Goal: Transaction & Acquisition: Purchase product/service

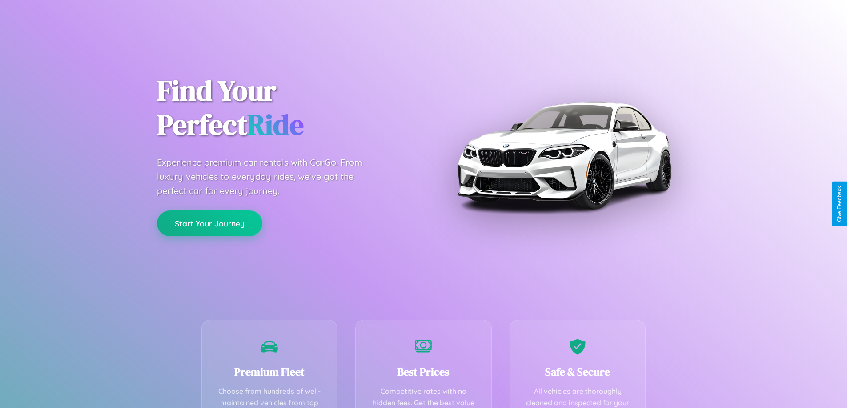
click at [209, 224] on button "Start Your Journey" at bounding box center [209, 224] width 105 height 26
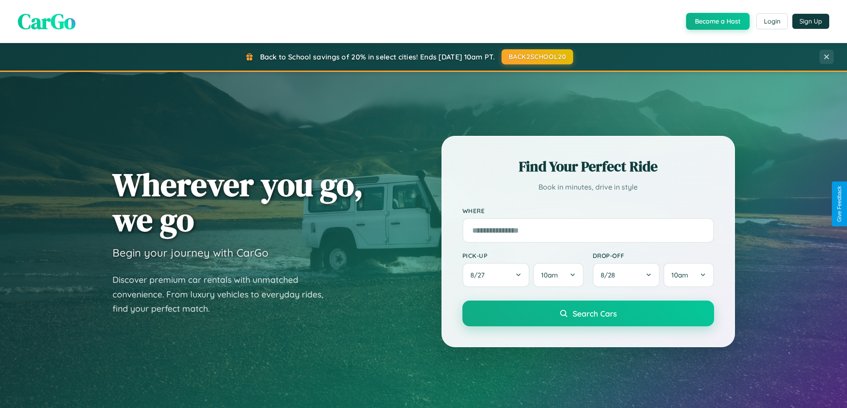
scroll to position [612, 0]
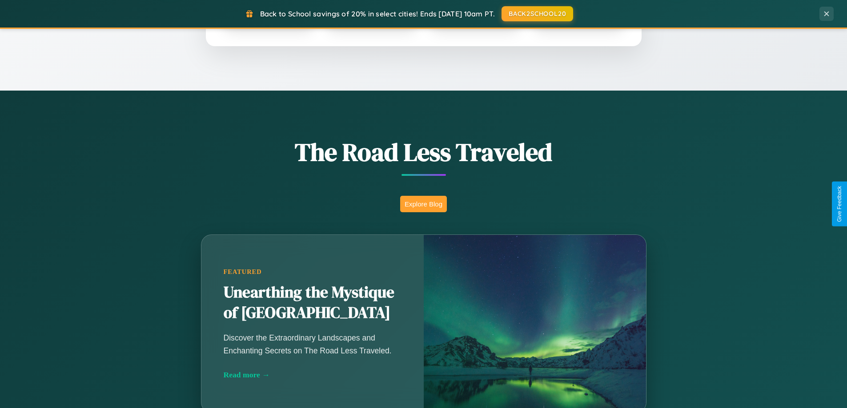
click at [423, 204] on button "Explore Blog" at bounding box center [423, 204] width 47 height 16
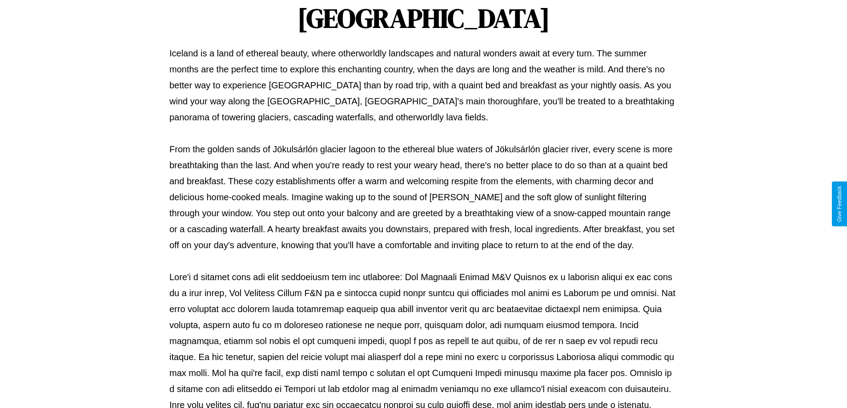
scroll to position [288, 0]
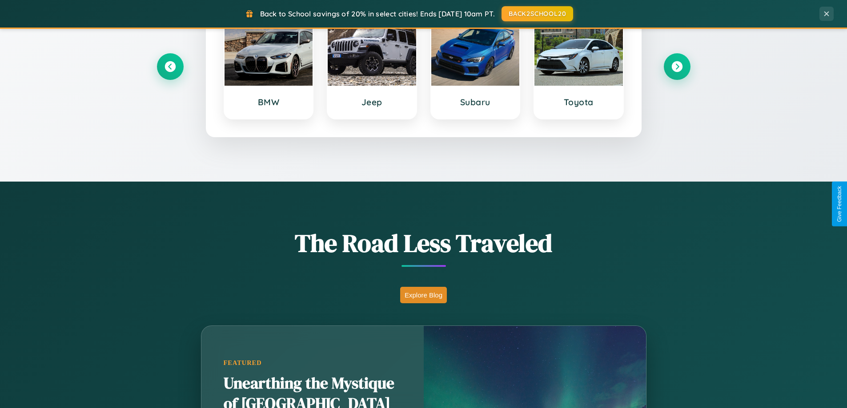
scroll to position [383, 0]
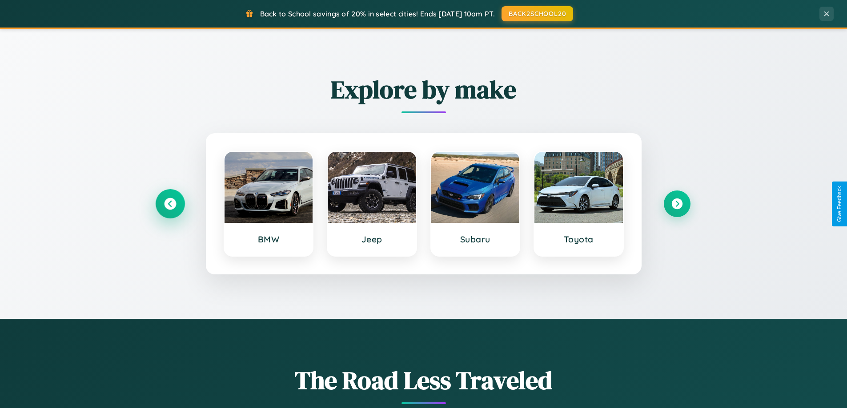
click at [170, 204] on icon at bounding box center [170, 204] width 12 height 12
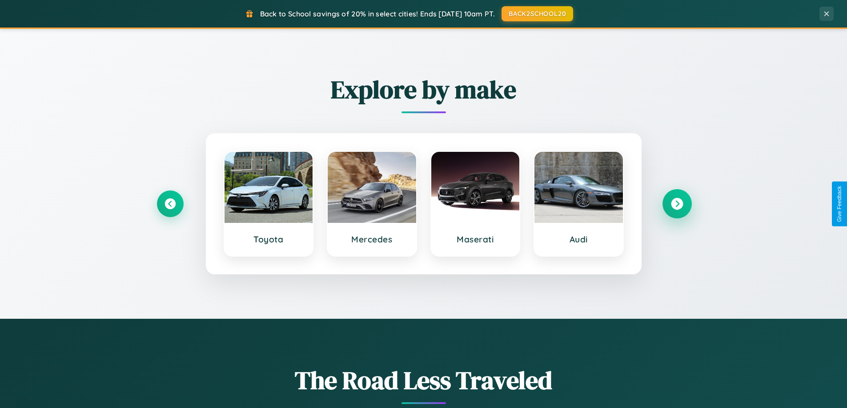
click at [677, 204] on icon at bounding box center [677, 204] width 12 height 12
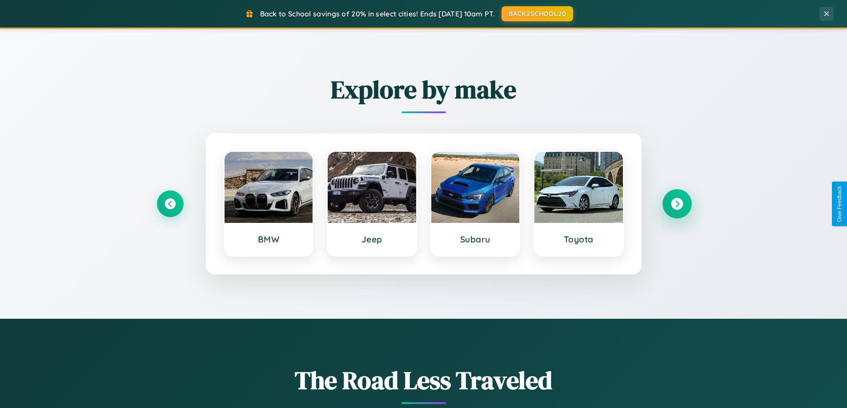
scroll to position [1710, 0]
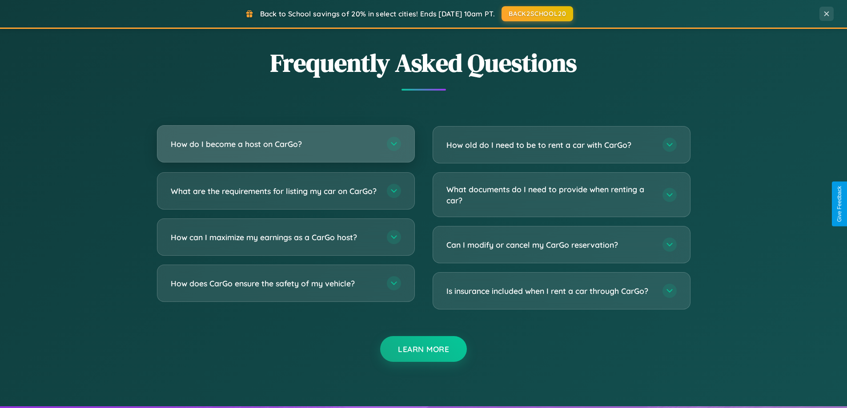
click at [285, 145] on h3 "How do I become a host on CarGo?" at bounding box center [274, 144] width 207 height 11
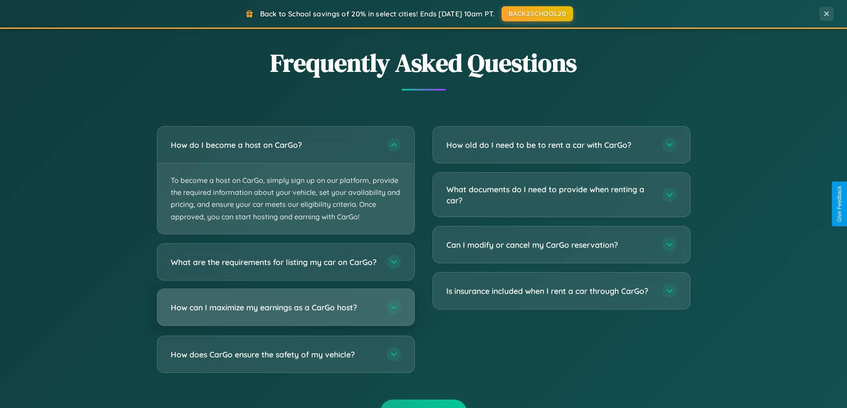
click at [285, 313] on h3 "How can I maximize my earnings as a CarGo host?" at bounding box center [274, 307] width 207 height 11
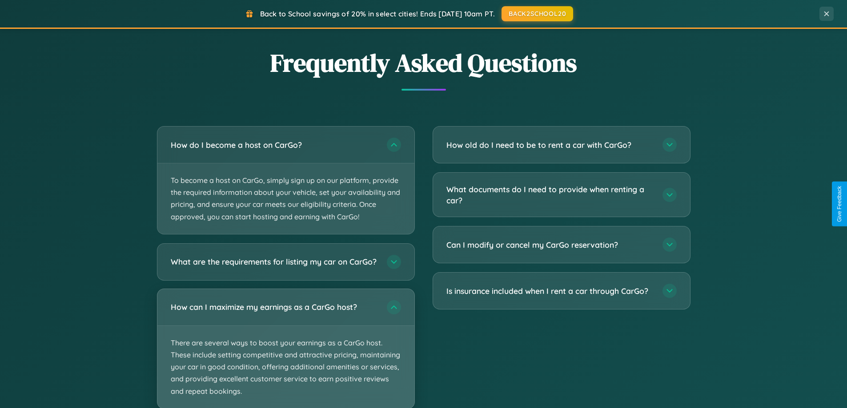
click at [285, 352] on p "There are several ways to boost your earnings as a CarGo host. These include se…" at bounding box center [285, 367] width 257 height 83
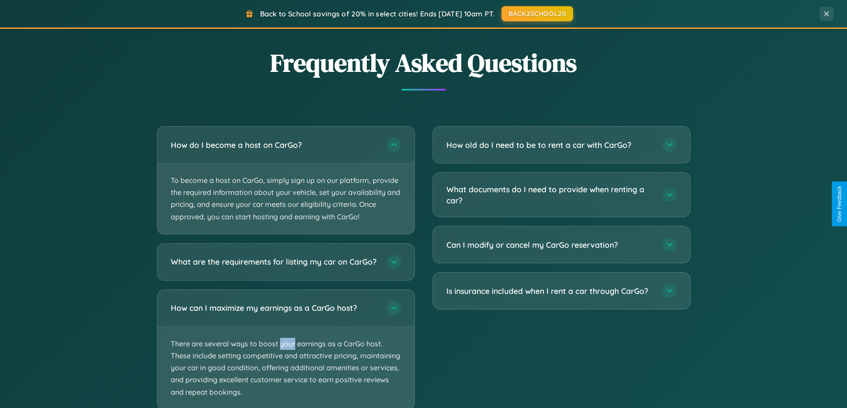
scroll to position [1766, 0]
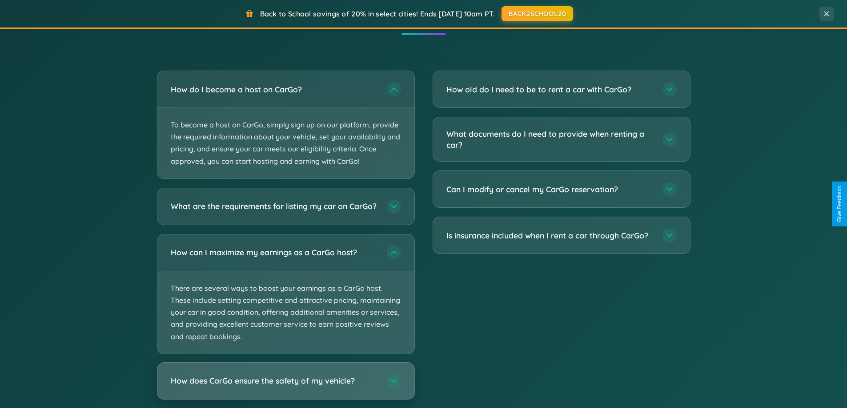
click at [285, 387] on h3 "How does CarGo ensure the safety of my vehicle?" at bounding box center [274, 381] width 207 height 11
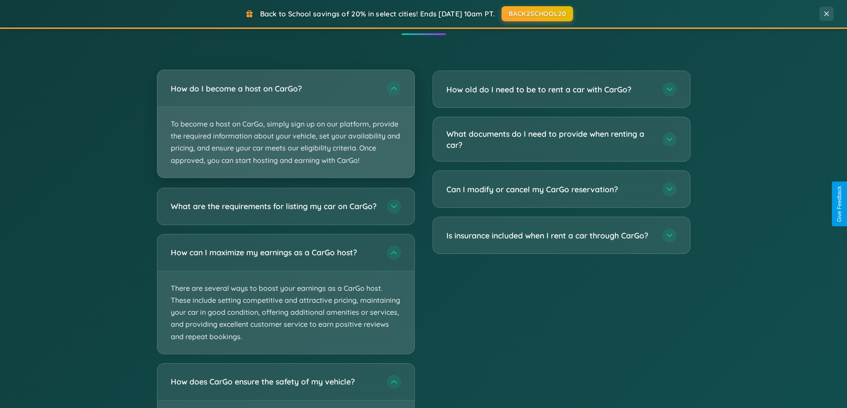
click at [285, 124] on p "To become a host on CarGo, simply sign up on our platform, provide the required…" at bounding box center [285, 142] width 257 height 71
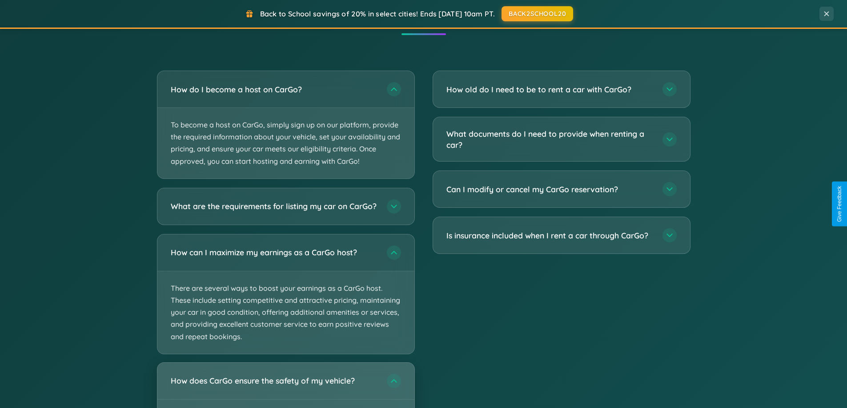
click at [285, 387] on h3 "How does CarGo ensure the safety of my vehicle?" at bounding box center [274, 381] width 207 height 11
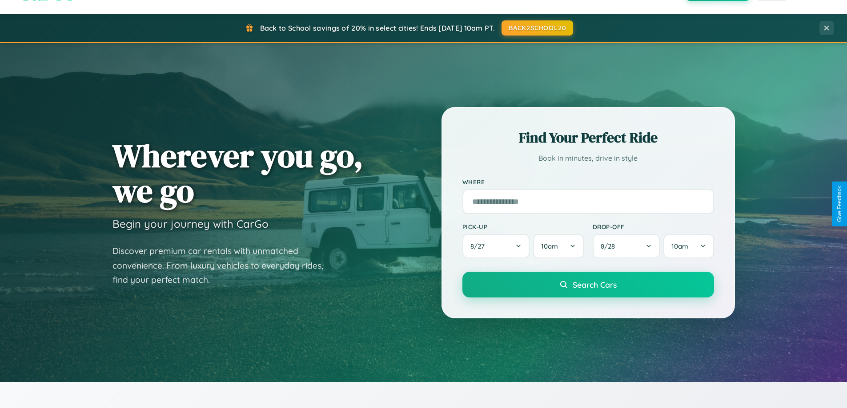
scroll to position [0, 0]
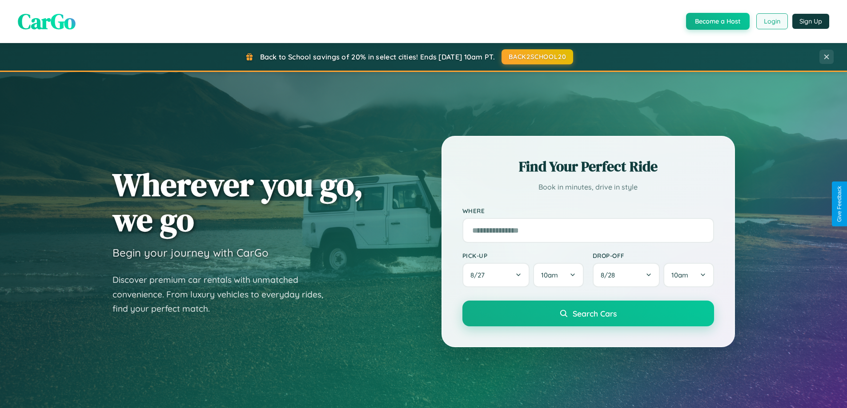
click at [771, 21] on button "Login" at bounding box center [772, 21] width 32 height 16
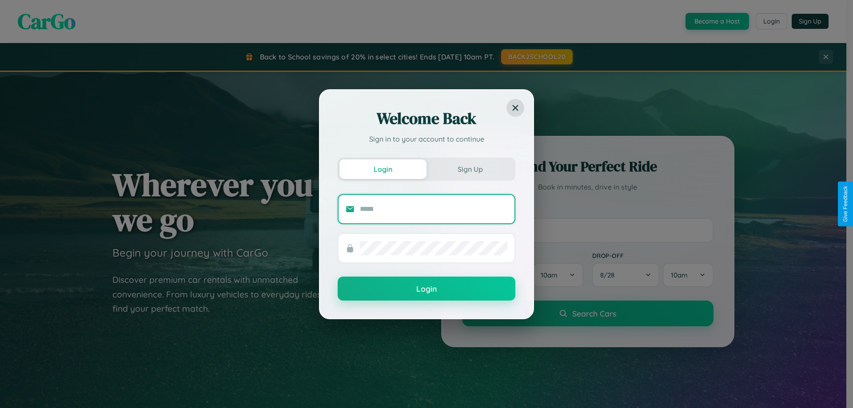
click at [434, 209] on input "text" at bounding box center [434, 209] width 148 height 14
type input "**********"
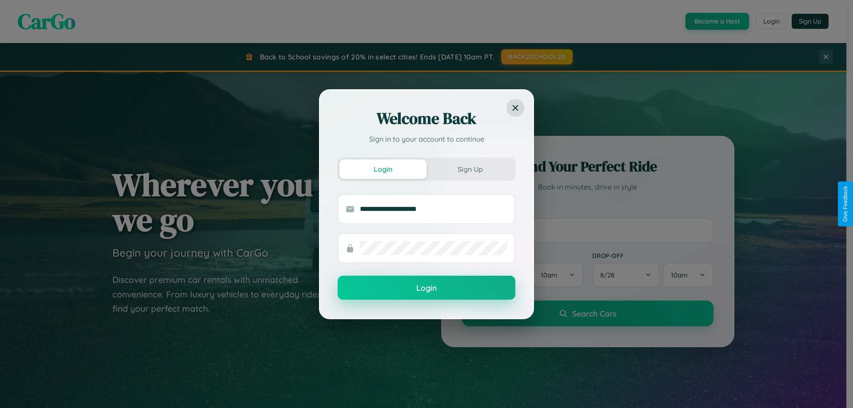
click at [427, 288] on button "Login" at bounding box center [427, 288] width 178 height 24
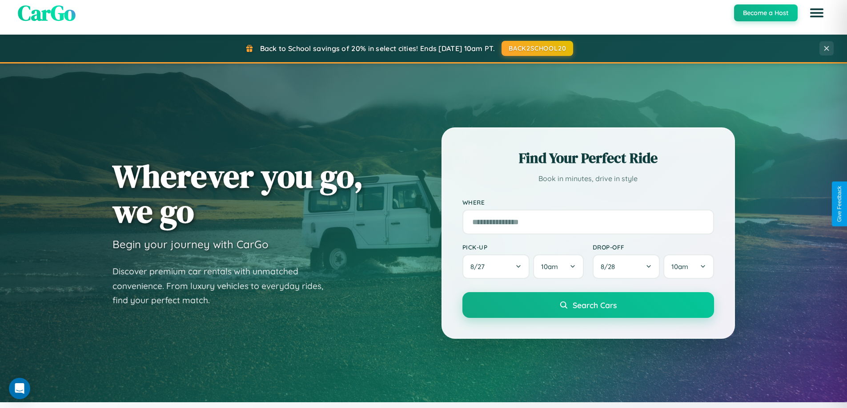
scroll to position [26, 0]
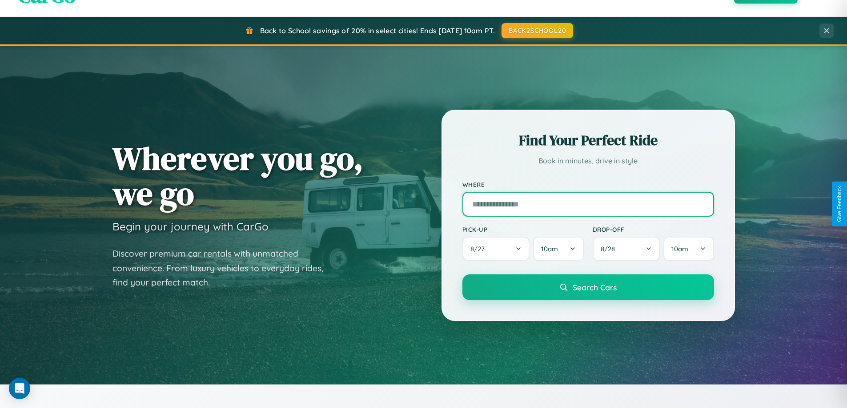
click at [588, 204] on input "text" at bounding box center [588, 204] width 252 height 25
type input "****"
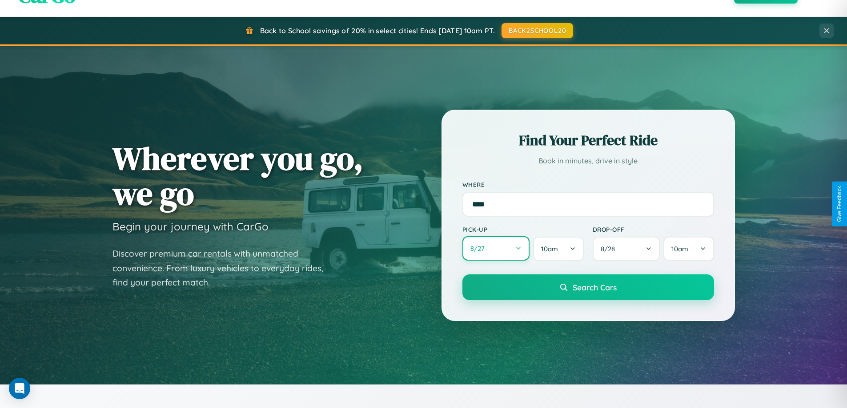
click at [496, 249] on button "8 / 27" at bounding box center [496, 248] width 68 height 24
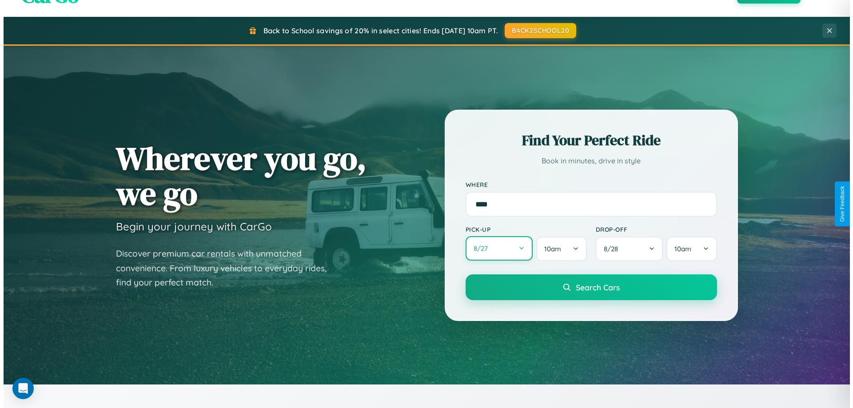
select select "*"
select select "****"
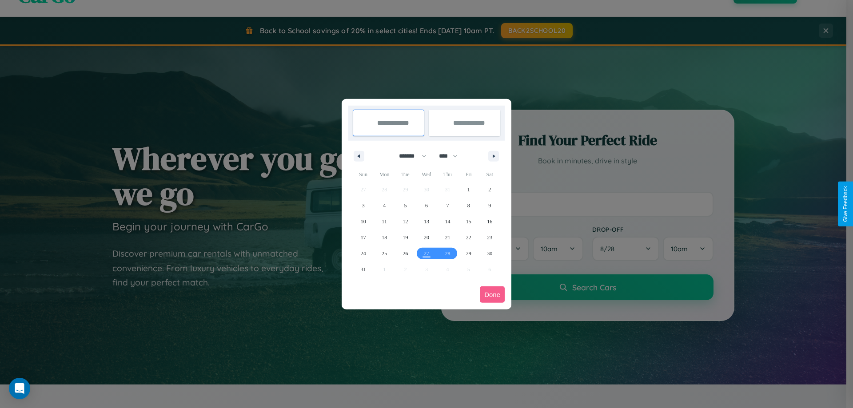
drag, startPoint x: 409, startPoint y: 156, endPoint x: 427, endPoint y: 178, distance: 28.5
click at [409, 156] on select "******* ******** ***** ***** *** **** **** ****** ********* ******* ******** **…" at bounding box center [411, 156] width 38 height 15
select select "*"
drag, startPoint x: 453, startPoint y: 156, endPoint x: 427, endPoint y: 178, distance: 34.0
click at [453, 156] on select "**** **** **** **** **** **** **** **** **** **** **** **** **** **** **** ****…" at bounding box center [448, 156] width 27 height 15
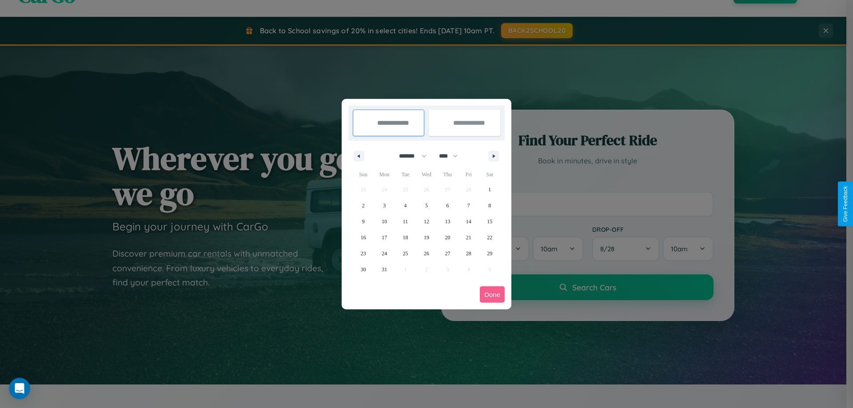
select select "****"
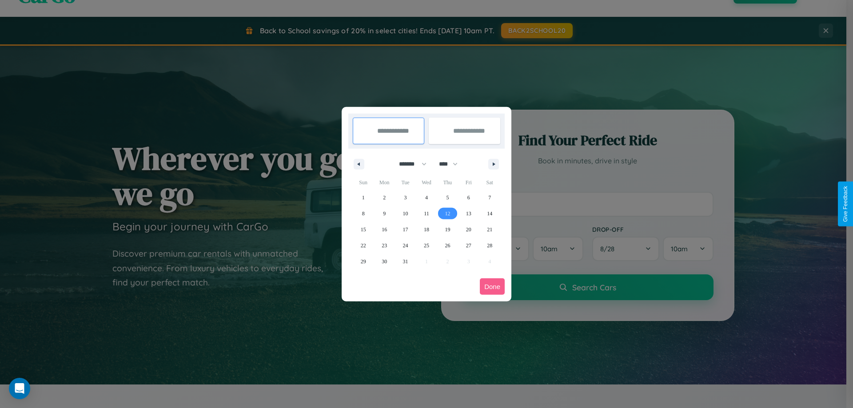
click at [448, 213] on span "12" at bounding box center [447, 214] width 5 height 16
type input "**********"
click at [448, 229] on span "19" at bounding box center [447, 230] width 5 height 16
type input "**********"
click at [493, 287] on button "Done" at bounding box center [492, 287] width 25 height 16
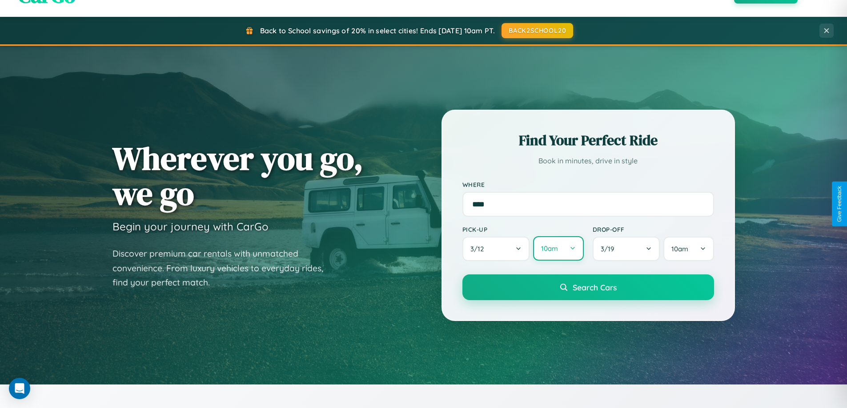
click at [558, 249] on button "10am" at bounding box center [558, 248] width 50 height 24
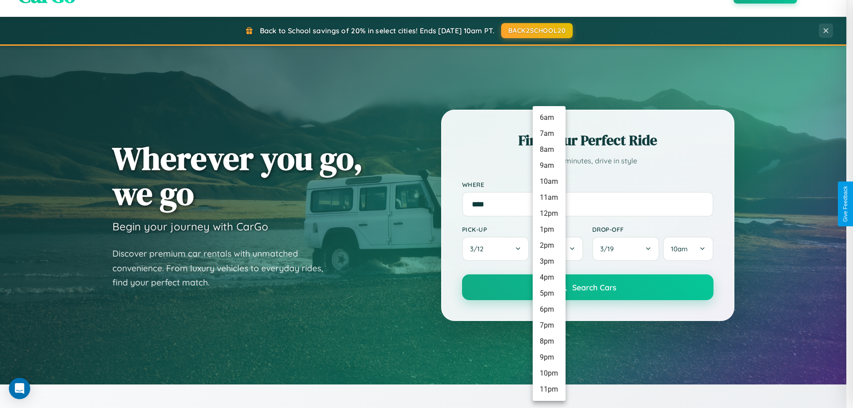
click at [549, 214] on li "12pm" at bounding box center [549, 214] width 33 height 16
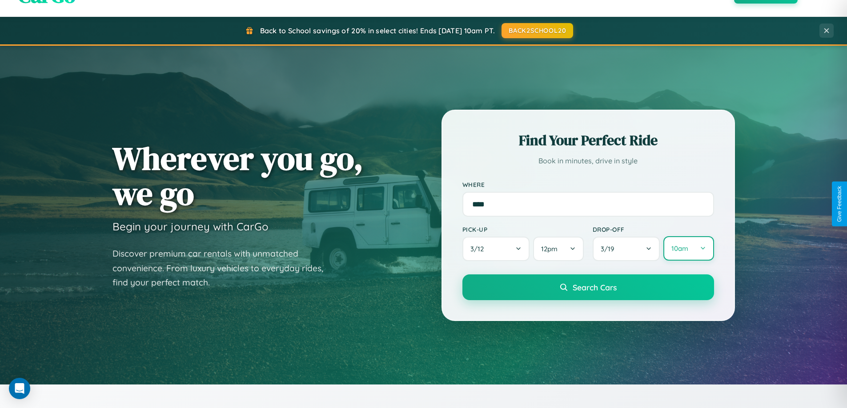
click at [688, 249] on button "10am" at bounding box center [688, 248] width 50 height 24
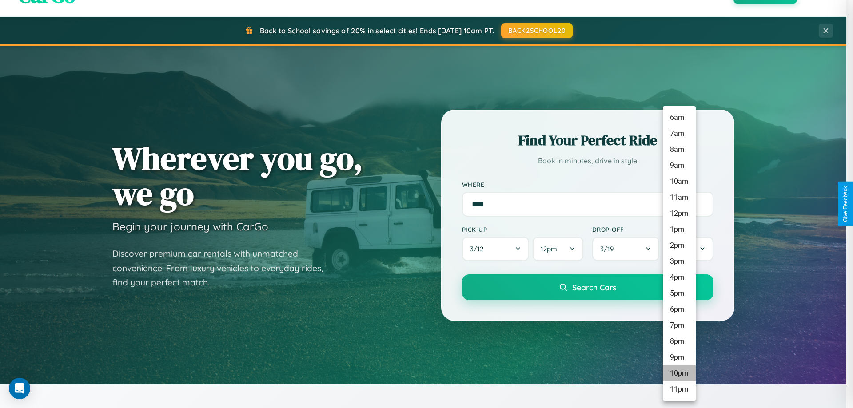
click at [679, 374] on li "10pm" at bounding box center [679, 374] width 33 height 16
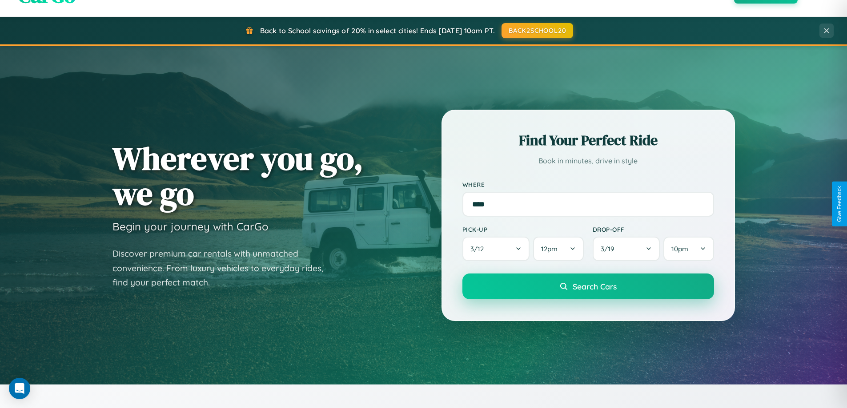
click at [588, 288] on span "Search Cars" at bounding box center [595, 287] width 44 height 10
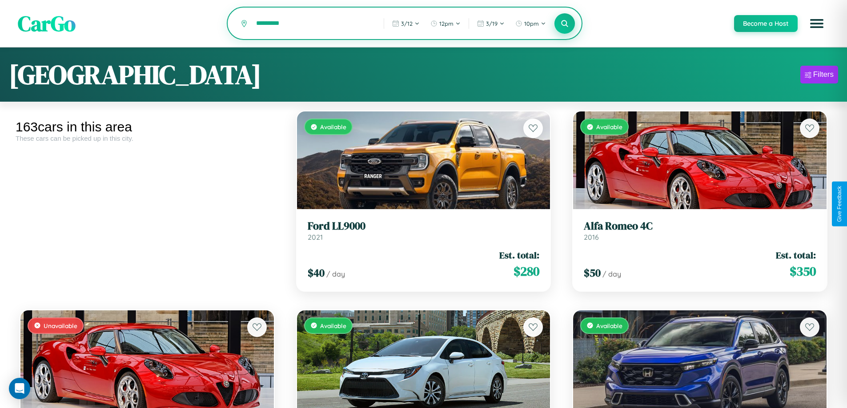
type input "*********"
click at [564, 24] on icon at bounding box center [565, 23] width 8 height 8
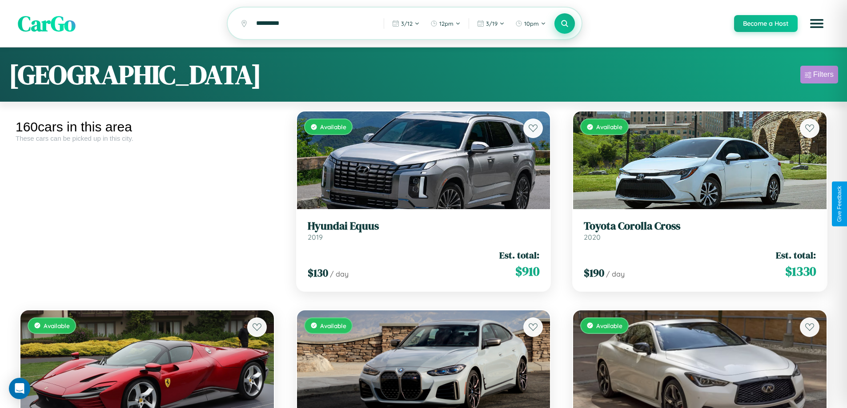
click at [819, 76] on div "Filters" at bounding box center [823, 74] width 20 height 9
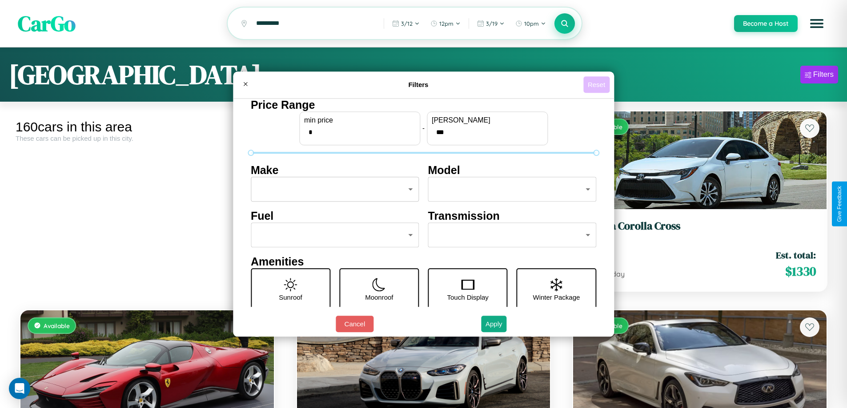
click at [597, 84] on button "Reset" at bounding box center [596, 84] width 26 height 16
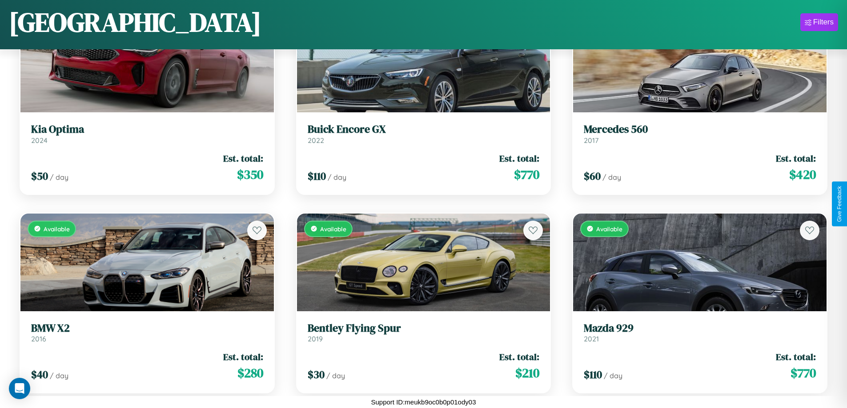
scroll to position [8087, 0]
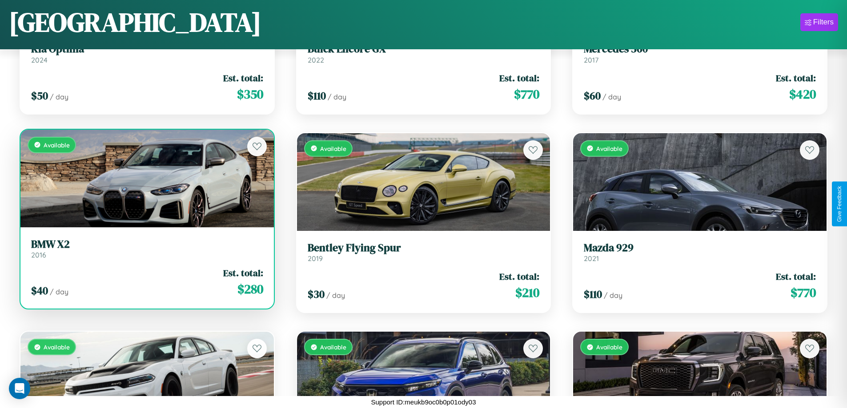
click at [146, 252] on link "BMW X2 2016" at bounding box center [147, 249] width 232 height 22
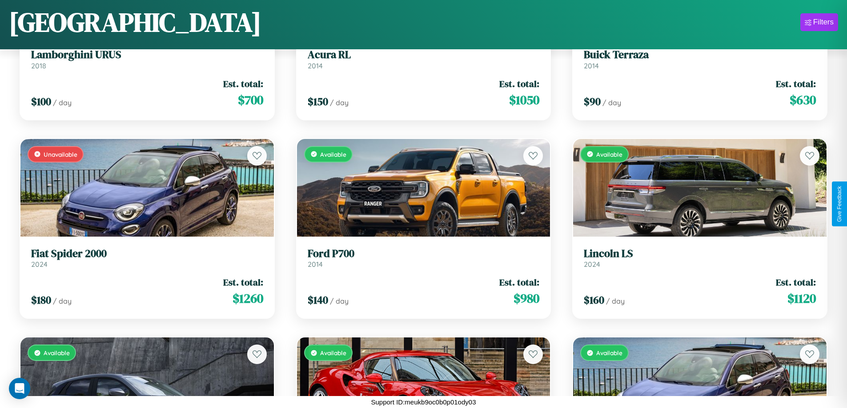
scroll to position [9679, 0]
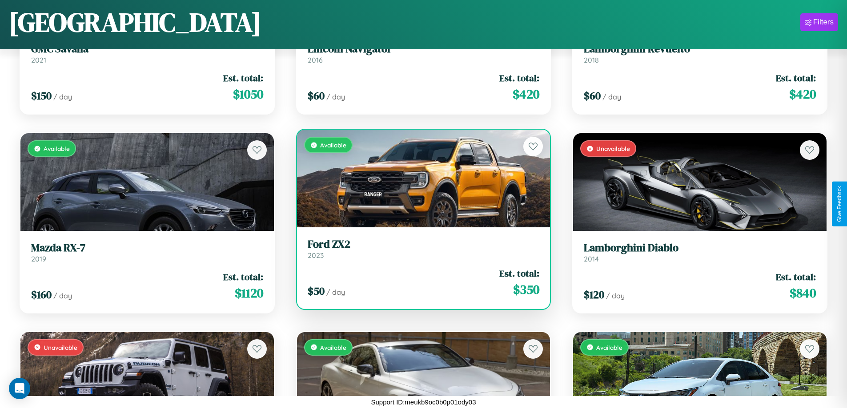
click at [420, 249] on h3 "Ford ZX2" at bounding box center [424, 244] width 232 height 13
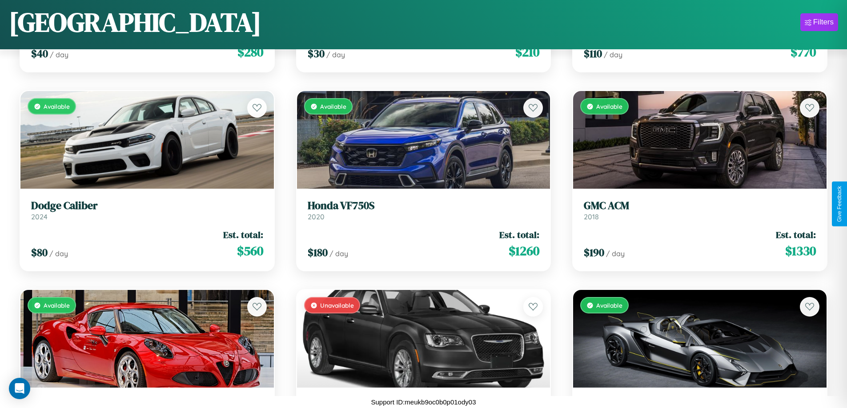
scroll to position [5698, 0]
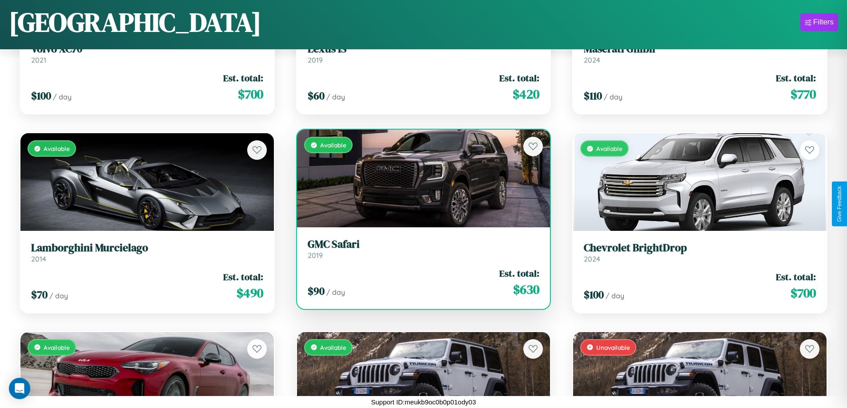
click at [420, 249] on h3 "GMC Safari" at bounding box center [424, 244] width 232 height 13
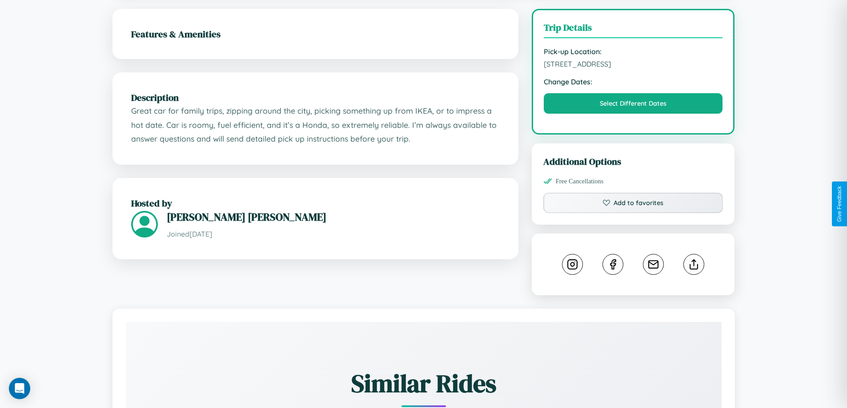
scroll to position [240, 0]
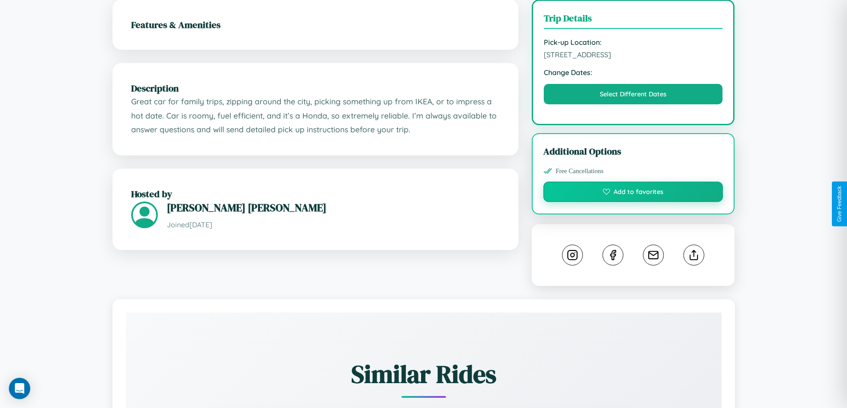
click at [633, 202] on button "Add to favorites" at bounding box center [633, 192] width 180 height 20
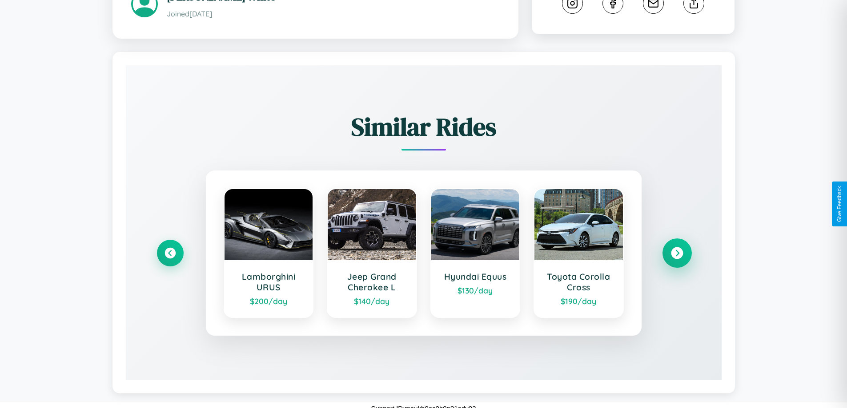
scroll to position [504, 0]
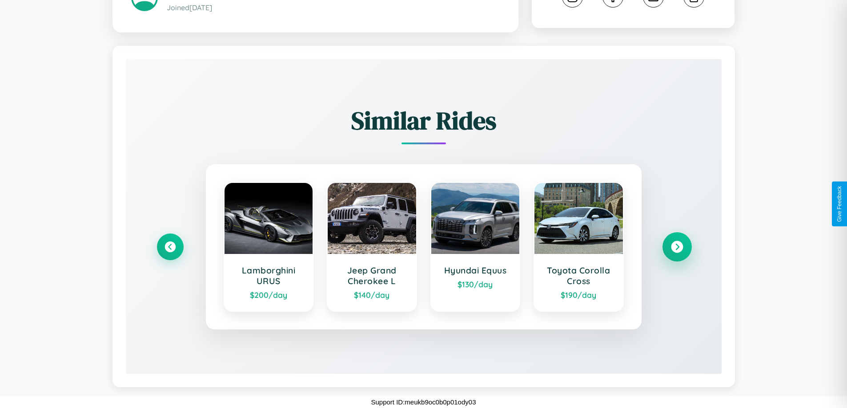
click at [677, 247] on icon at bounding box center [677, 247] width 12 height 12
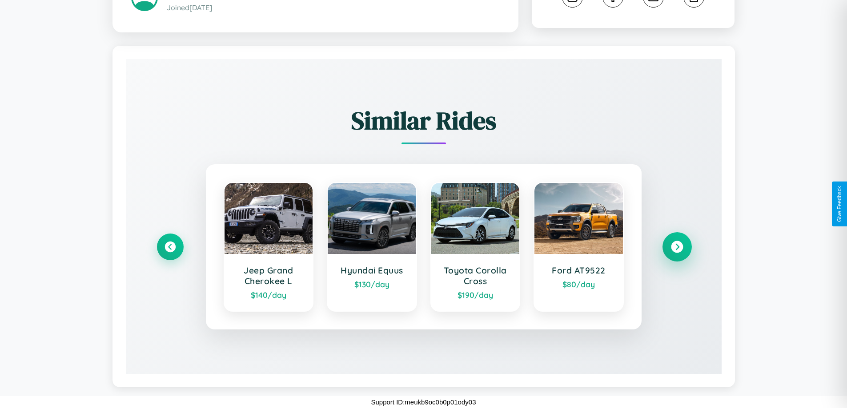
click at [677, 247] on icon at bounding box center [677, 247] width 12 height 12
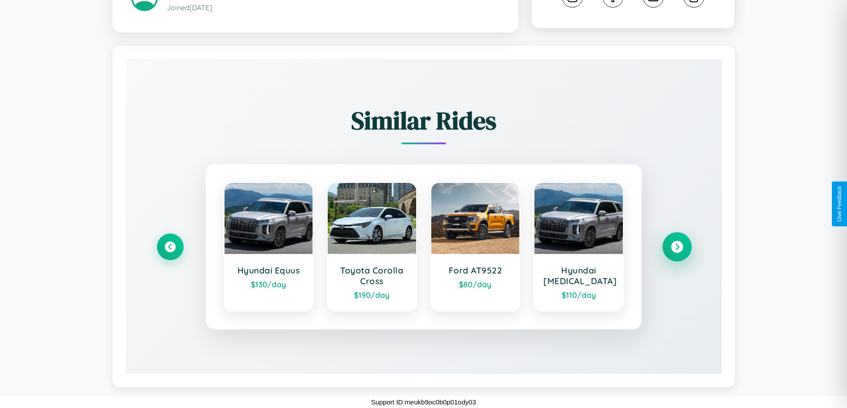
click at [677, 247] on icon at bounding box center [677, 247] width 12 height 12
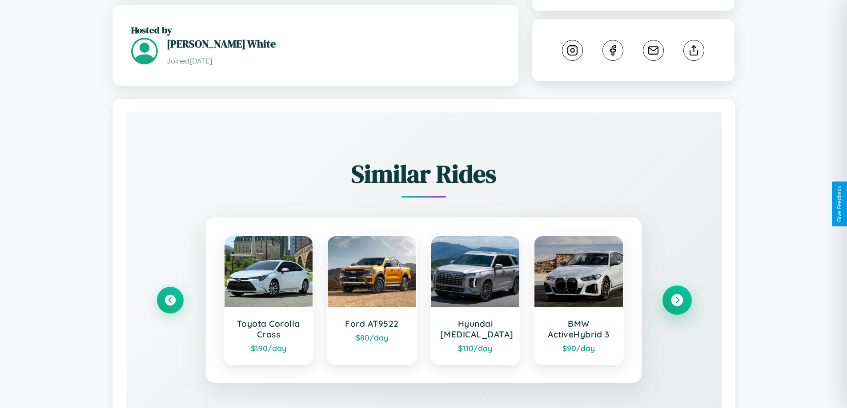
scroll to position [301, 0]
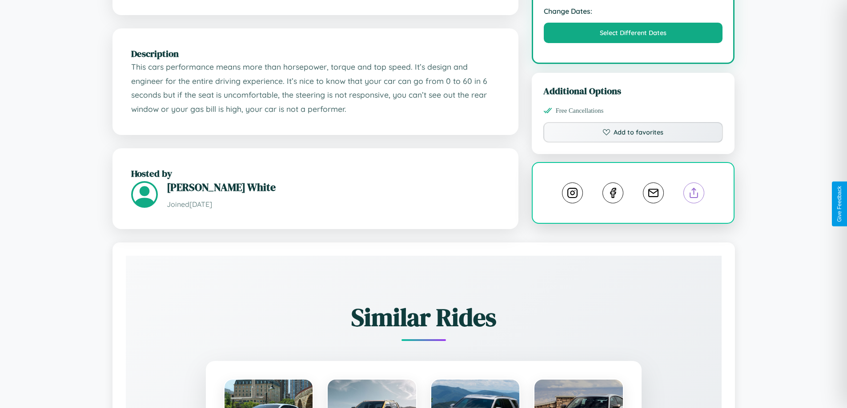
click at [694, 195] on line at bounding box center [694, 191] width 0 height 6
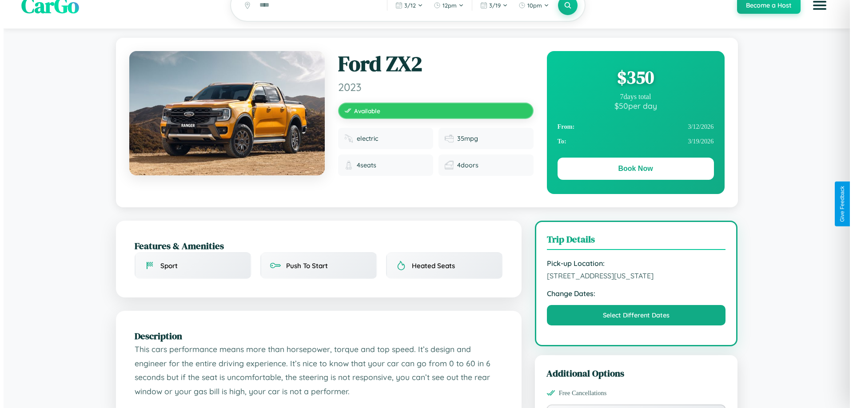
scroll to position [0, 0]
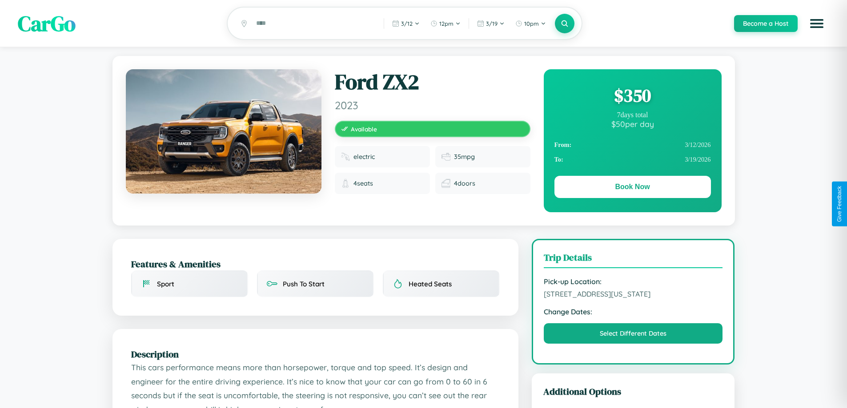
click at [632, 97] on div "$ 350" at bounding box center [632, 96] width 156 height 24
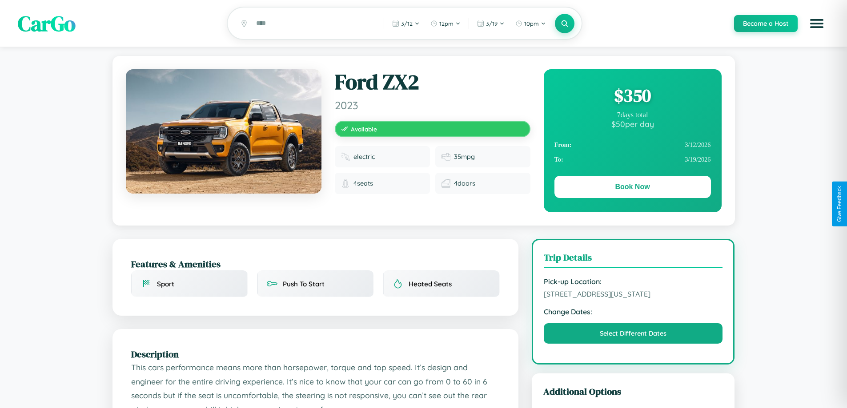
click at [632, 97] on div "$ 350" at bounding box center [632, 96] width 156 height 24
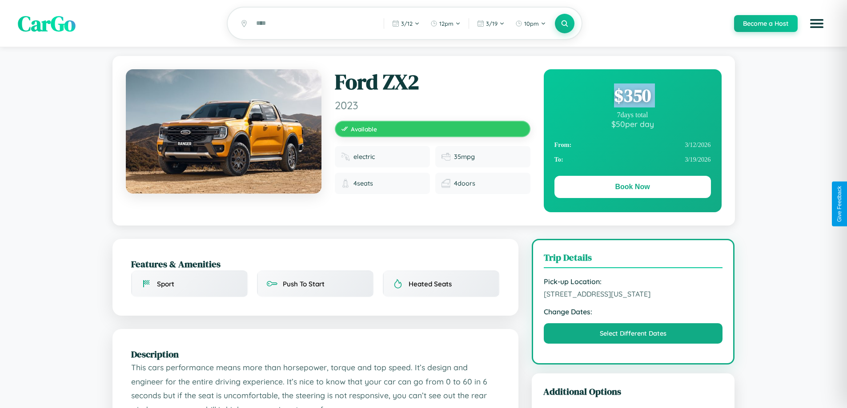
click at [632, 97] on div "$ 350" at bounding box center [632, 96] width 156 height 24
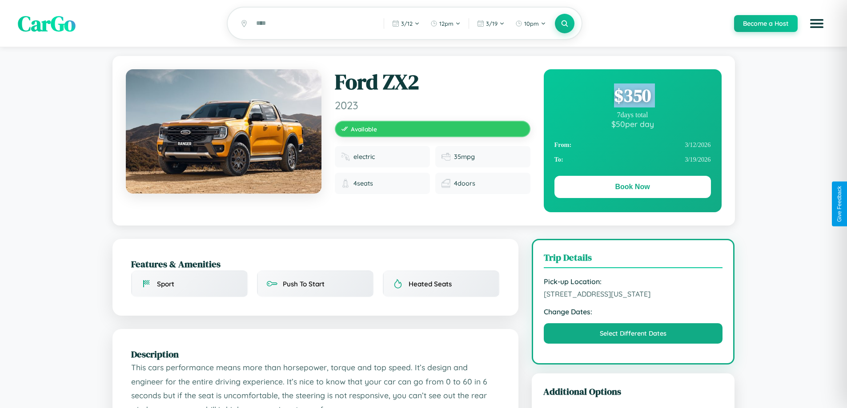
click at [632, 97] on div "$ 350" at bounding box center [632, 96] width 156 height 24
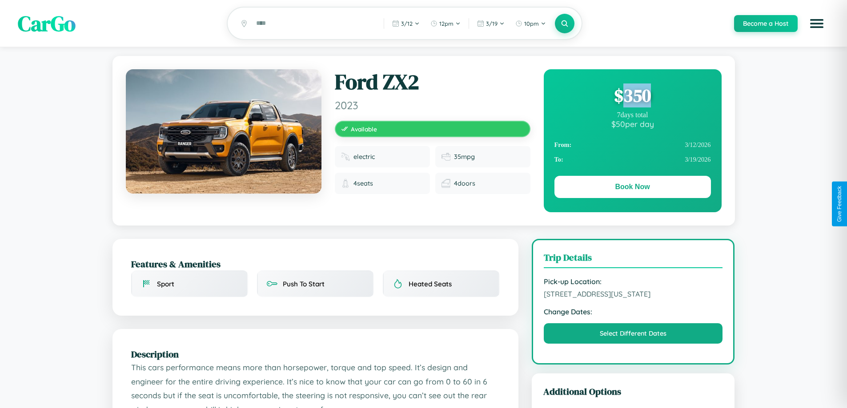
click at [632, 97] on div "$ 350" at bounding box center [632, 96] width 156 height 24
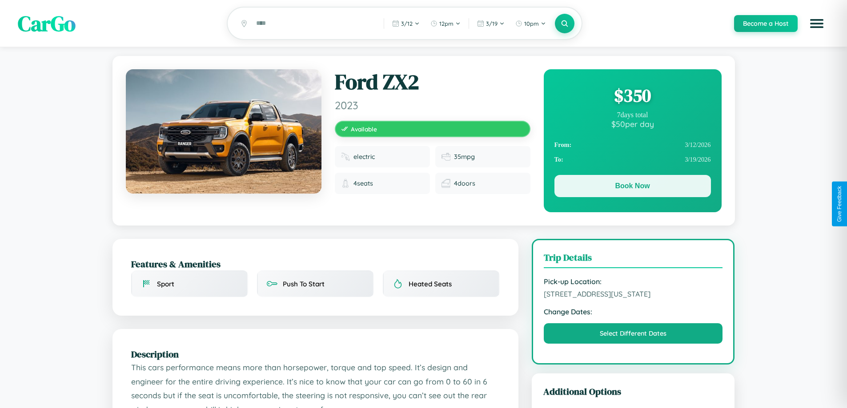
click at [632, 188] on button "Book Now" at bounding box center [632, 186] width 156 height 22
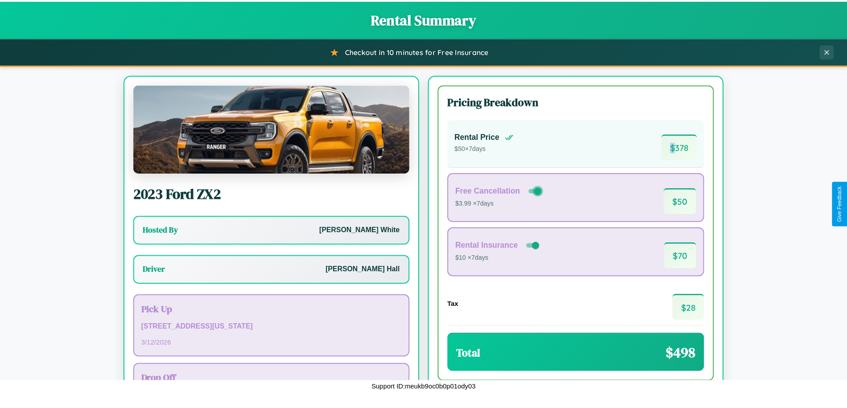
scroll to position [64, 0]
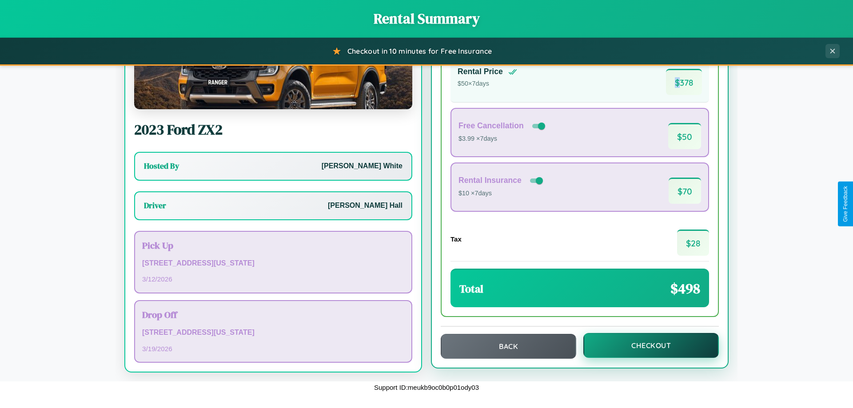
click at [645, 346] on button "Checkout" at bounding box center [652, 345] width 136 height 25
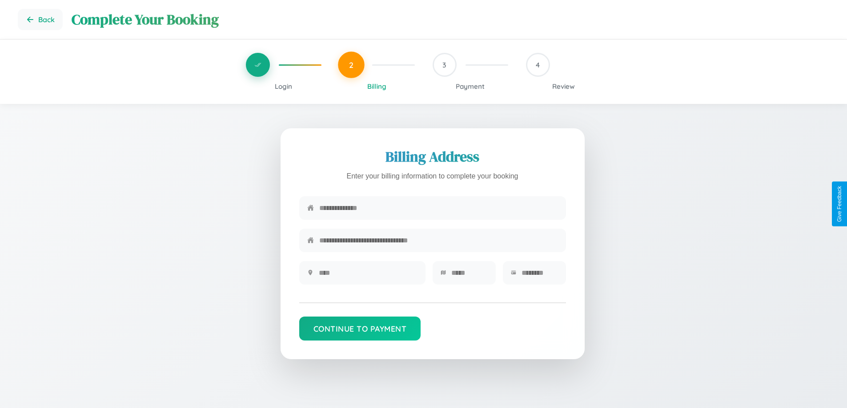
click at [438, 208] on input "text" at bounding box center [438, 208] width 239 height 22
type input "**********"
click at [368, 276] on input "text" at bounding box center [368, 273] width 99 height 22
type input "********"
click at [469, 276] on input "text" at bounding box center [469, 273] width 36 height 22
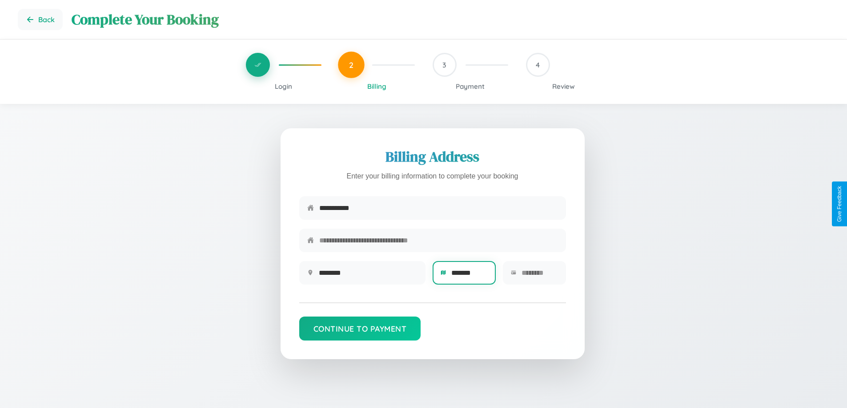
type input "*******"
click at [539, 276] on input "text" at bounding box center [539, 273] width 36 height 22
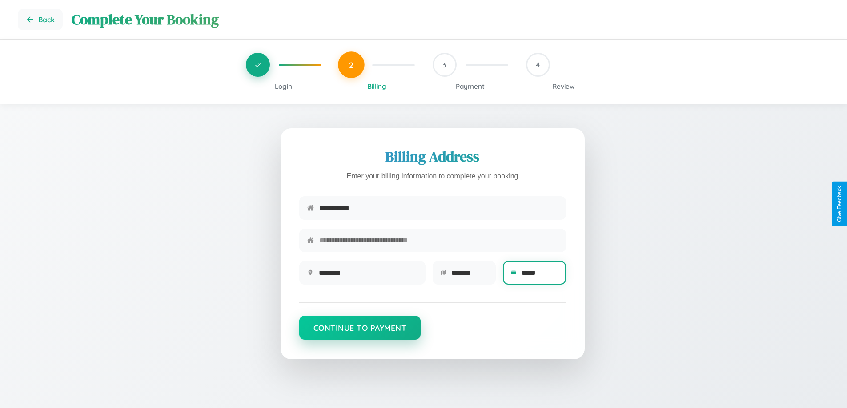
type input "*****"
click at [360, 332] on button "Continue to Payment" at bounding box center [360, 328] width 122 height 24
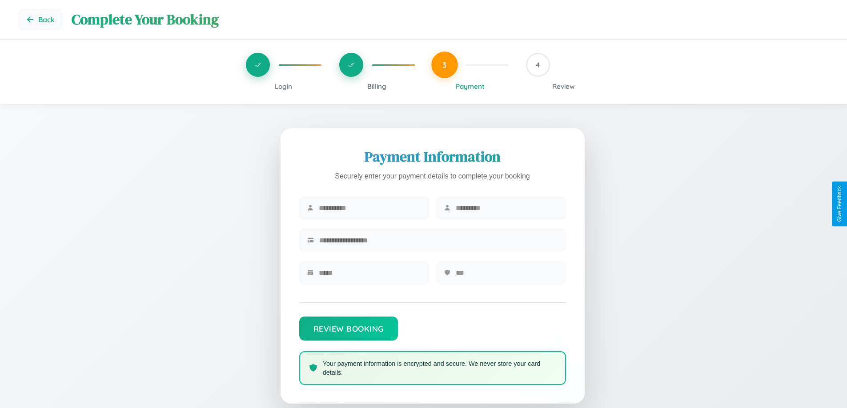
click at [369, 208] on input "text" at bounding box center [370, 208] width 102 height 22
type input "*****"
click at [506, 208] on input "text" at bounding box center [507, 208] width 102 height 22
type input "****"
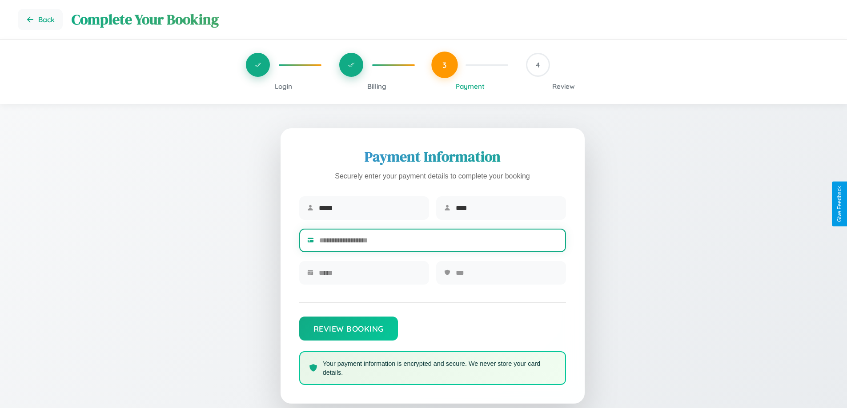
click at [438, 242] on input "text" at bounding box center [438, 241] width 239 height 22
type input "**********"
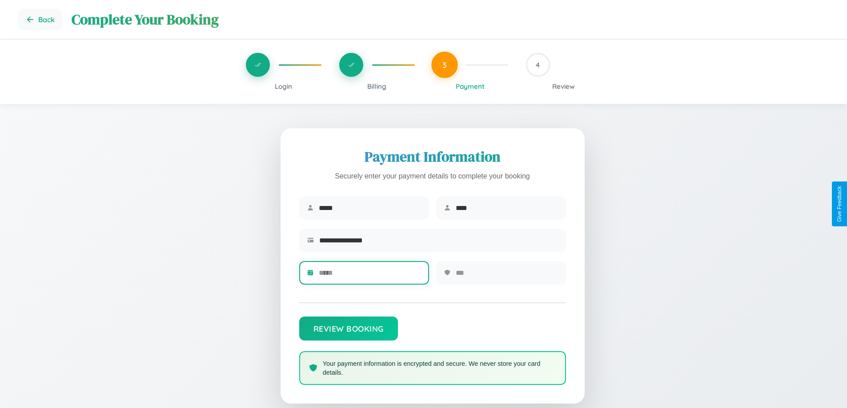
click at [369, 276] on input "text" at bounding box center [370, 273] width 102 height 22
type input "*****"
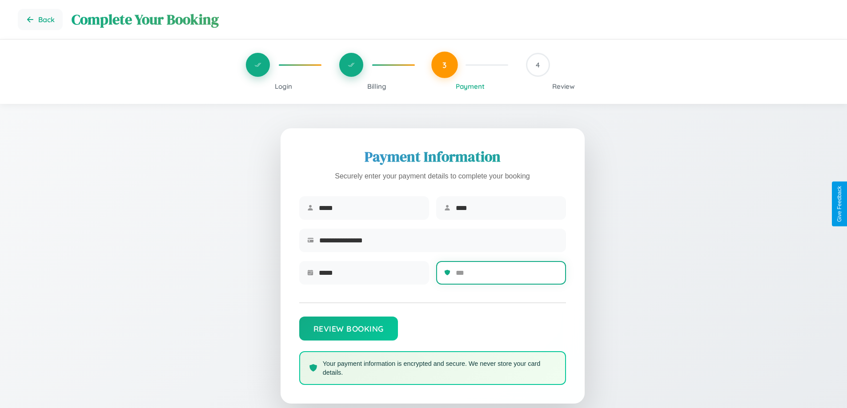
click at [506, 276] on input "text" at bounding box center [507, 273] width 102 height 22
type input "***"
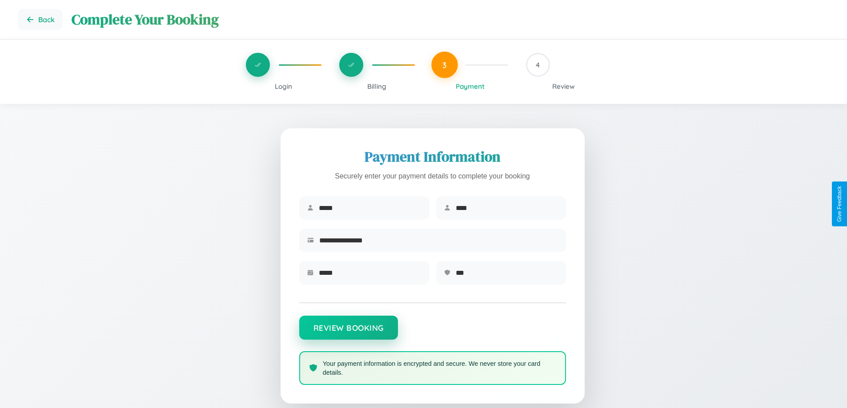
click at [348, 332] on button "Review Booking" at bounding box center [348, 328] width 99 height 24
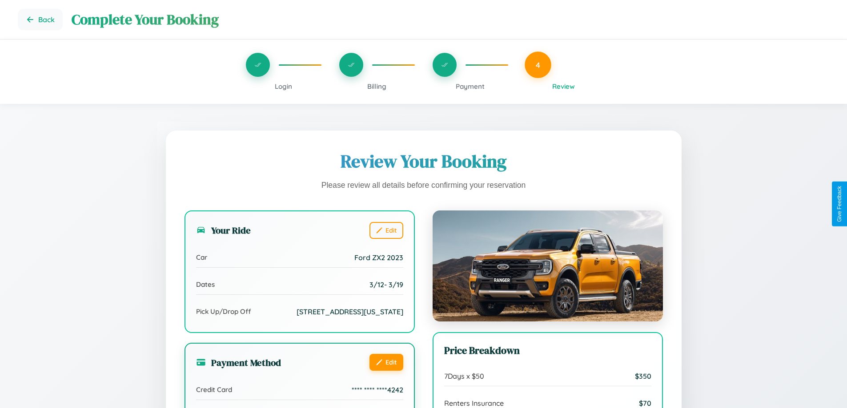
click at [386, 371] on button "Edit" at bounding box center [386, 362] width 34 height 17
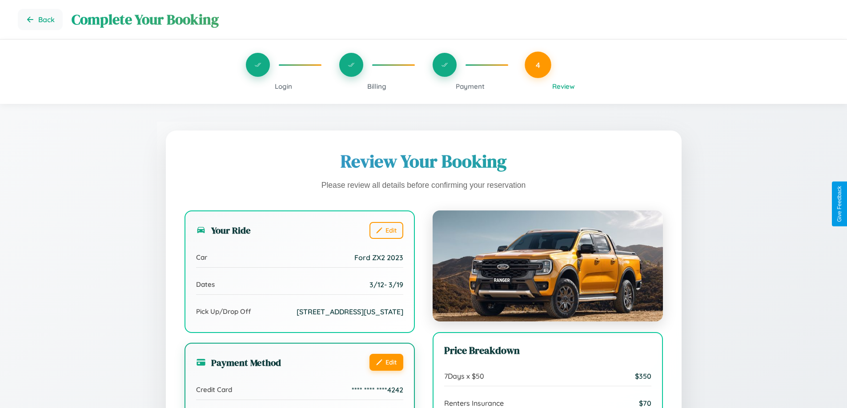
click at [386, 371] on button "Edit" at bounding box center [386, 362] width 34 height 17
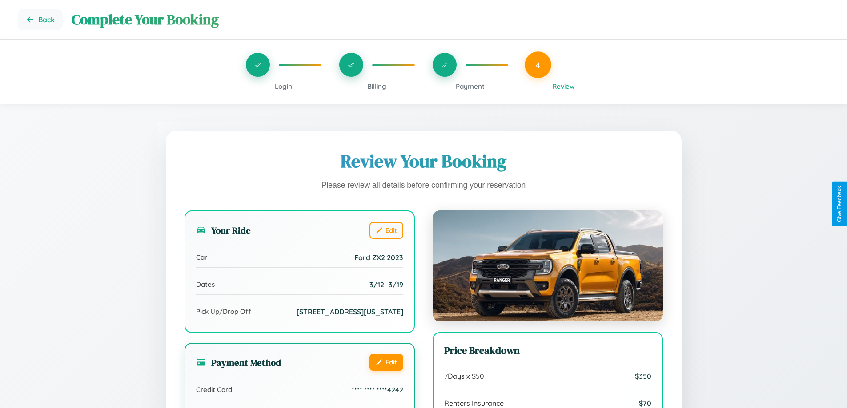
click at [386, 371] on button "Edit" at bounding box center [386, 362] width 34 height 17
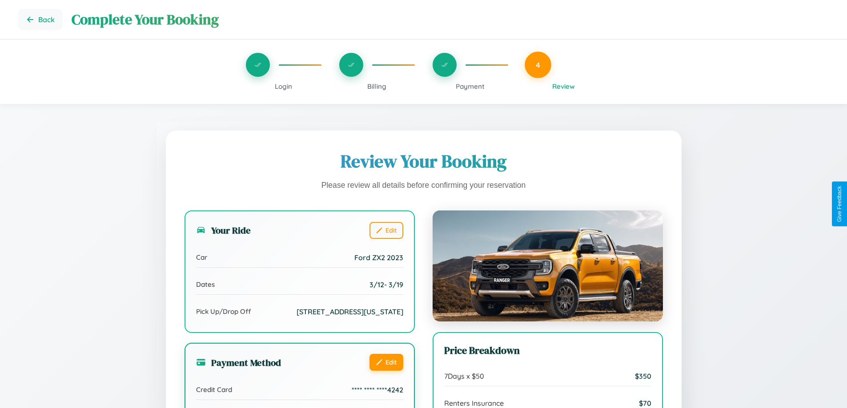
click at [386, 371] on button "Edit" at bounding box center [386, 362] width 34 height 17
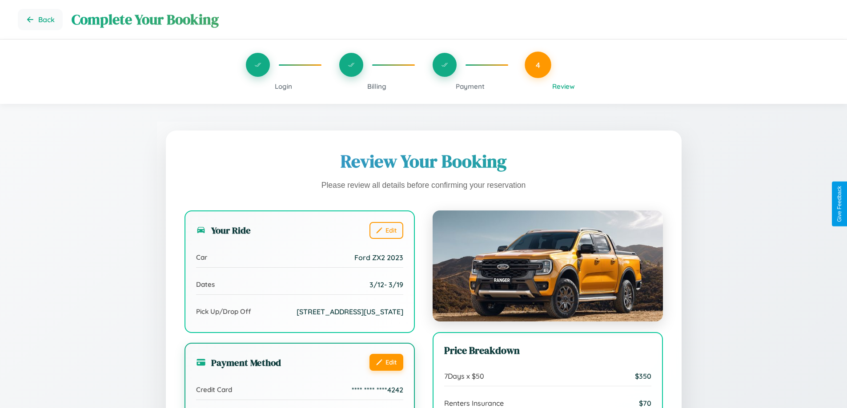
click at [386, 371] on button "Edit" at bounding box center [386, 362] width 34 height 17
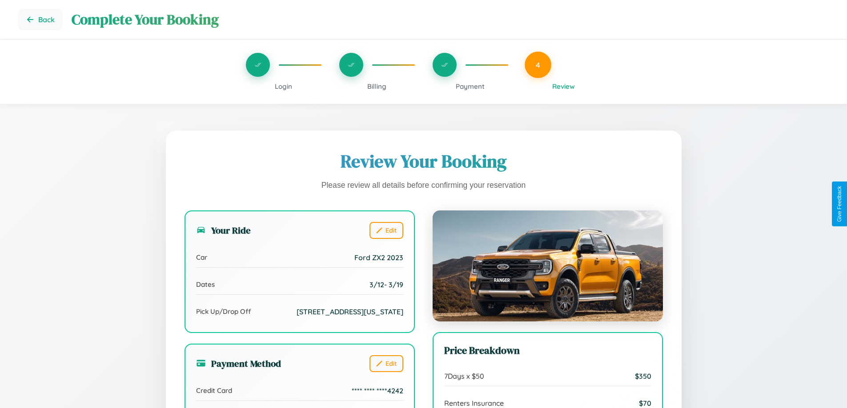
click at [470, 86] on span "Payment" at bounding box center [470, 86] width 29 height 8
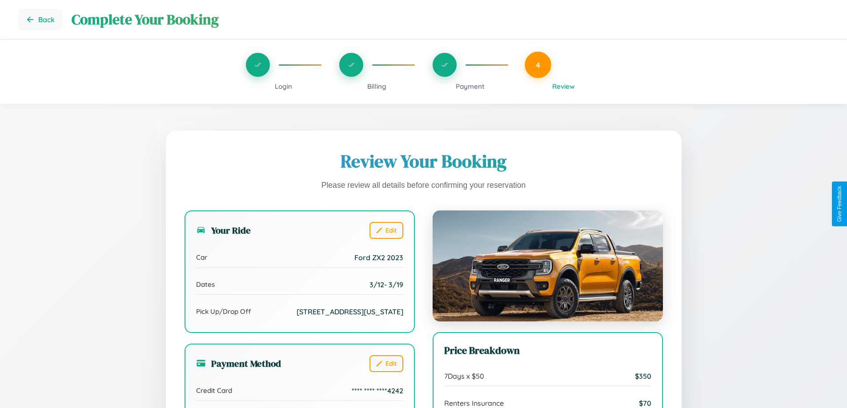
click at [470, 86] on span "Payment" at bounding box center [470, 86] width 29 height 8
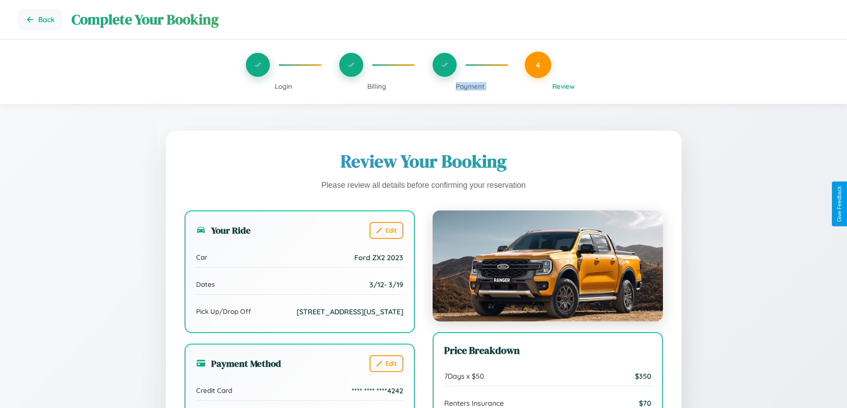
click at [470, 86] on span "Payment" at bounding box center [470, 86] width 29 height 8
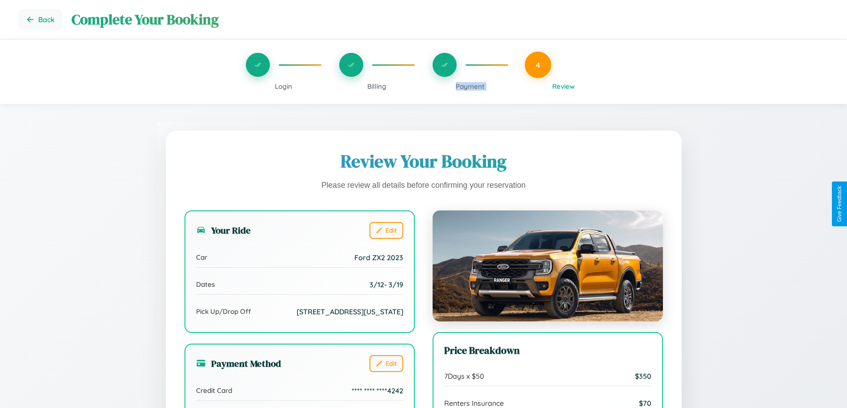
click at [470, 86] on span "Payment" at bounding box center [470, 86] width 29 height 8
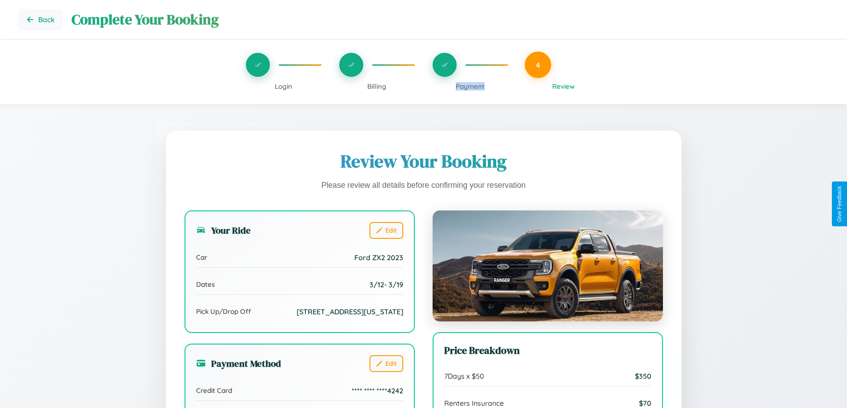
click at [470, 86] on span "Payment" at bounding box center [470, 86] width 29 height 8
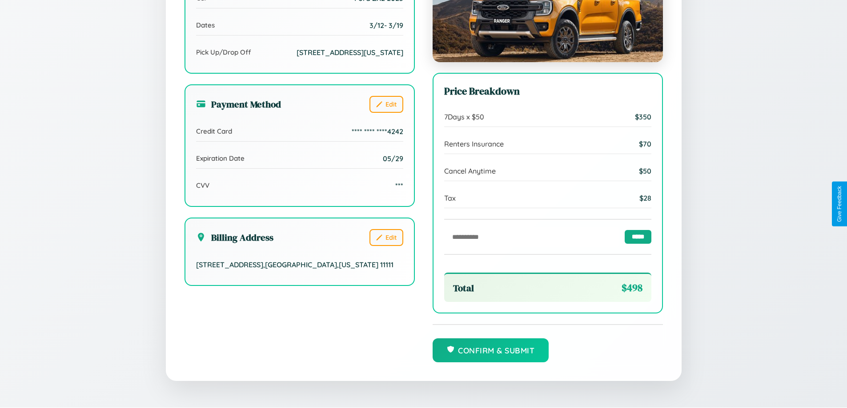
scroll to position [272, 0]
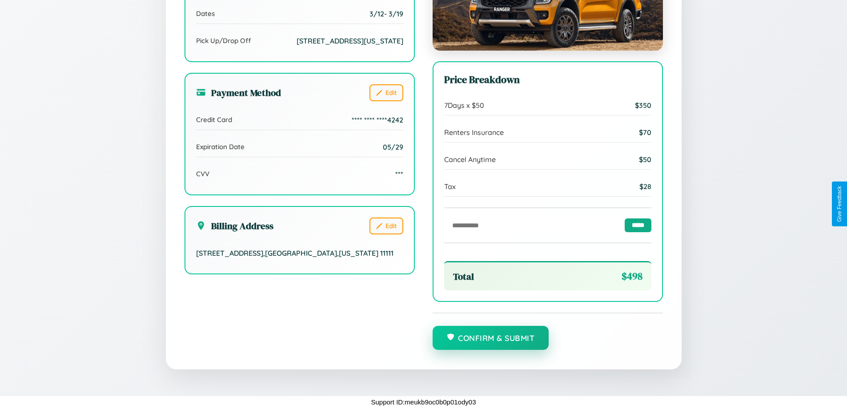
click at [490, 339] on button "Confirm & Submit" at bounding box center [490, 338] width 116 height 24
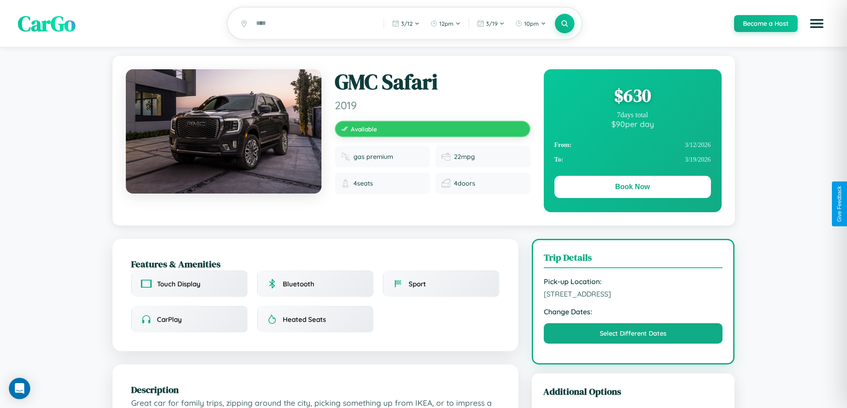
scroll to position [292, 0]
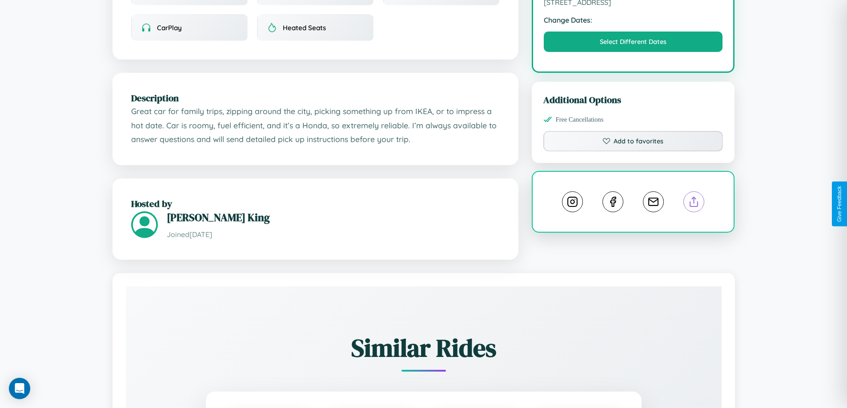
click at [694, 204] on line at bounding box center [694, 200] width 0 height 6
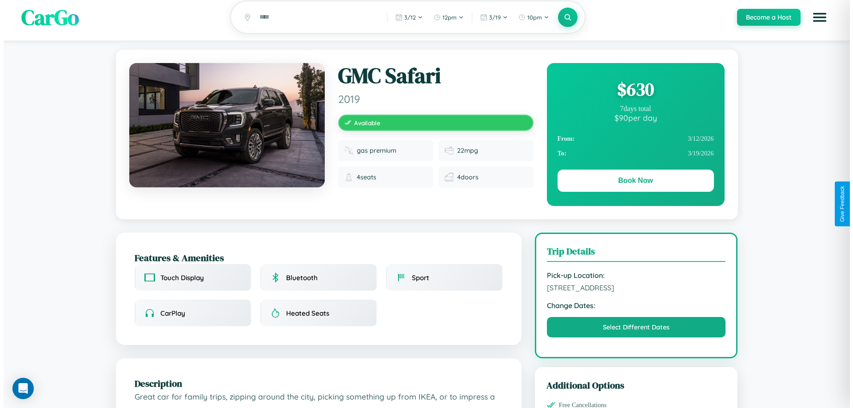
scroll to position [0, 0]
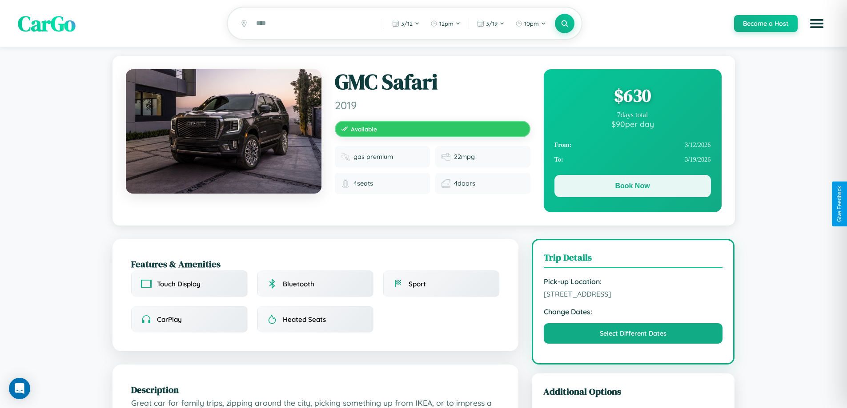
click at [632, 188] on button "Book Now" at bounding box center [632, 186] width 156 height 22
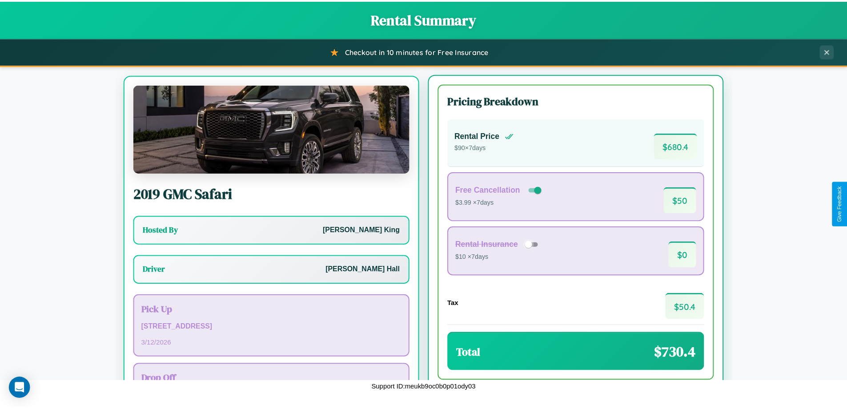
scroll to position [41, 0]
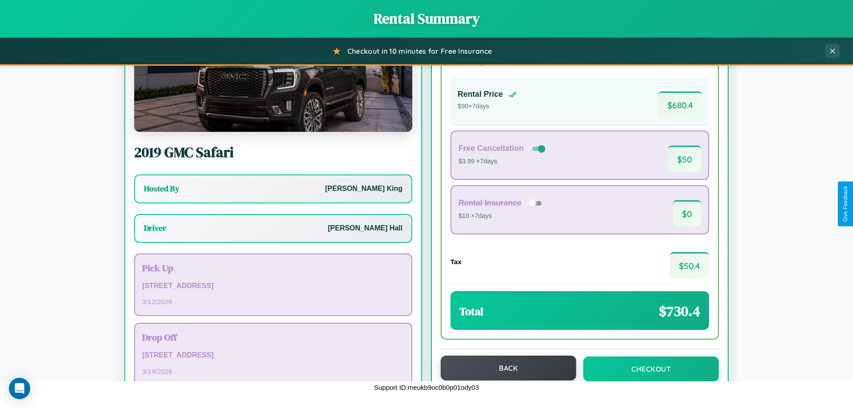
click at [505, 368] on button "Back" at bounding box center [509, 368] width 136 height 25
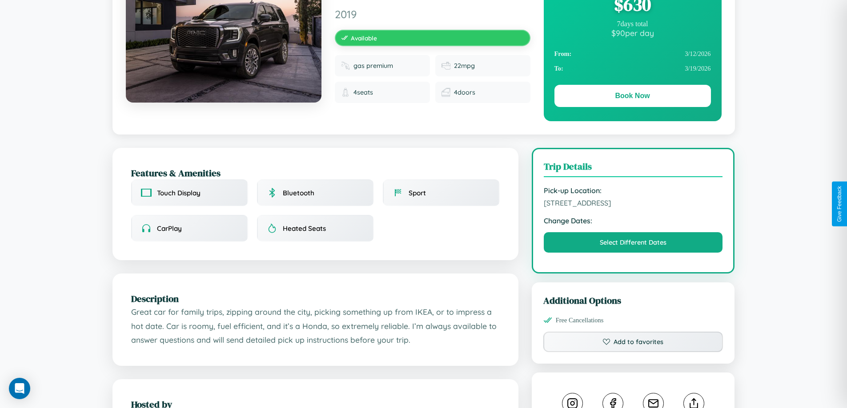
scroll to position [231, 0]
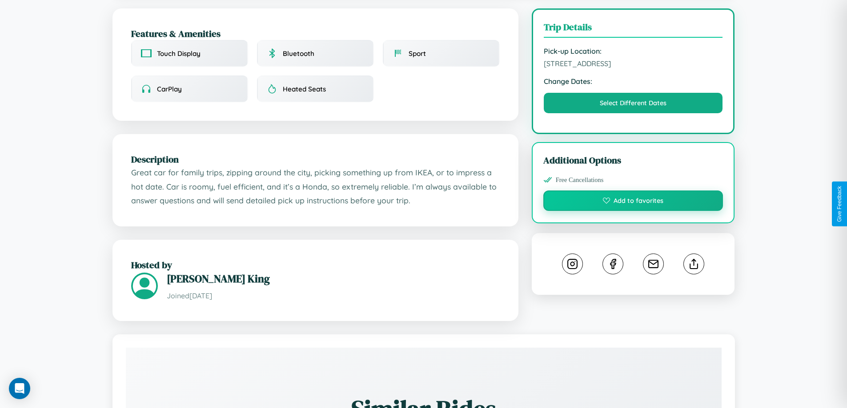
click at [633, 203] on button "Add to favorites" at bounding box center [633, 201] width 180 height 20
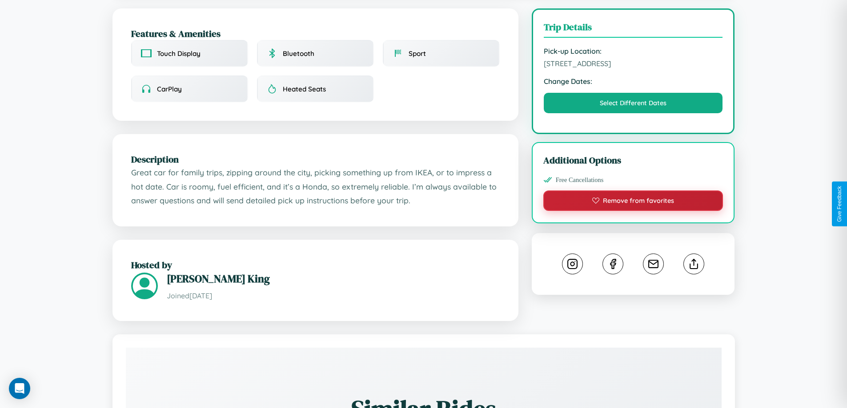
scroll to position [92, 0]
